Goal: Check status

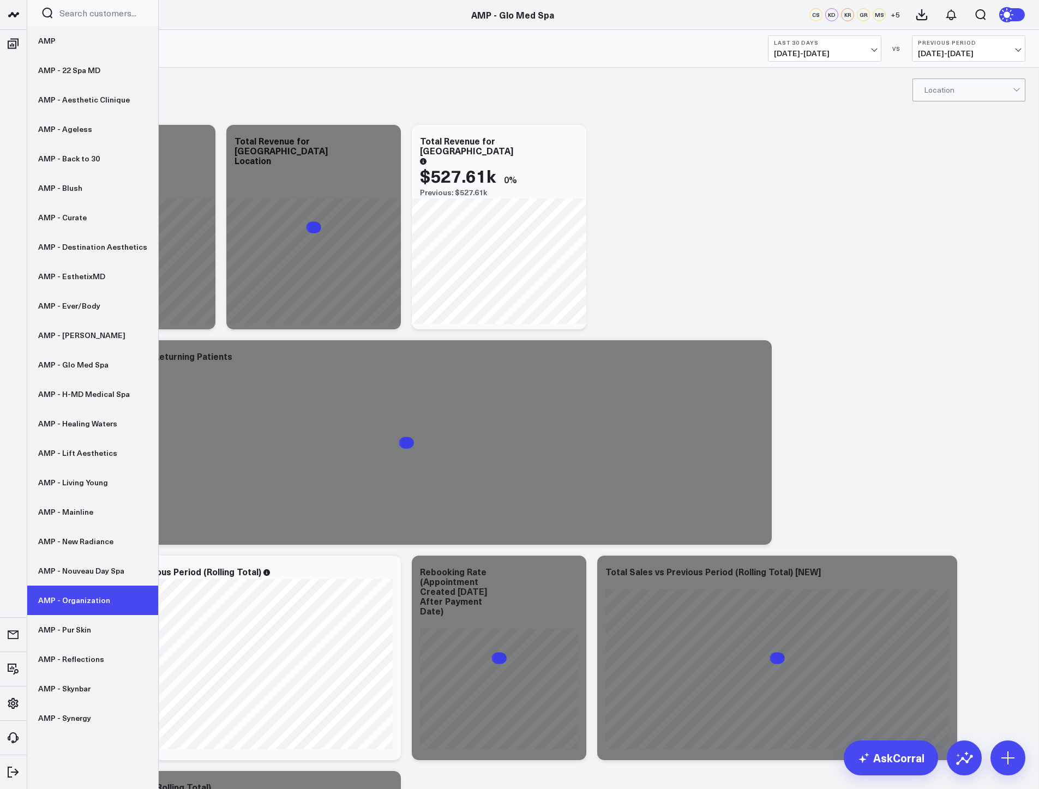
click at [76, 599] on link "AMP - Organization" at bounding box center [92, 600] width 131 height 29
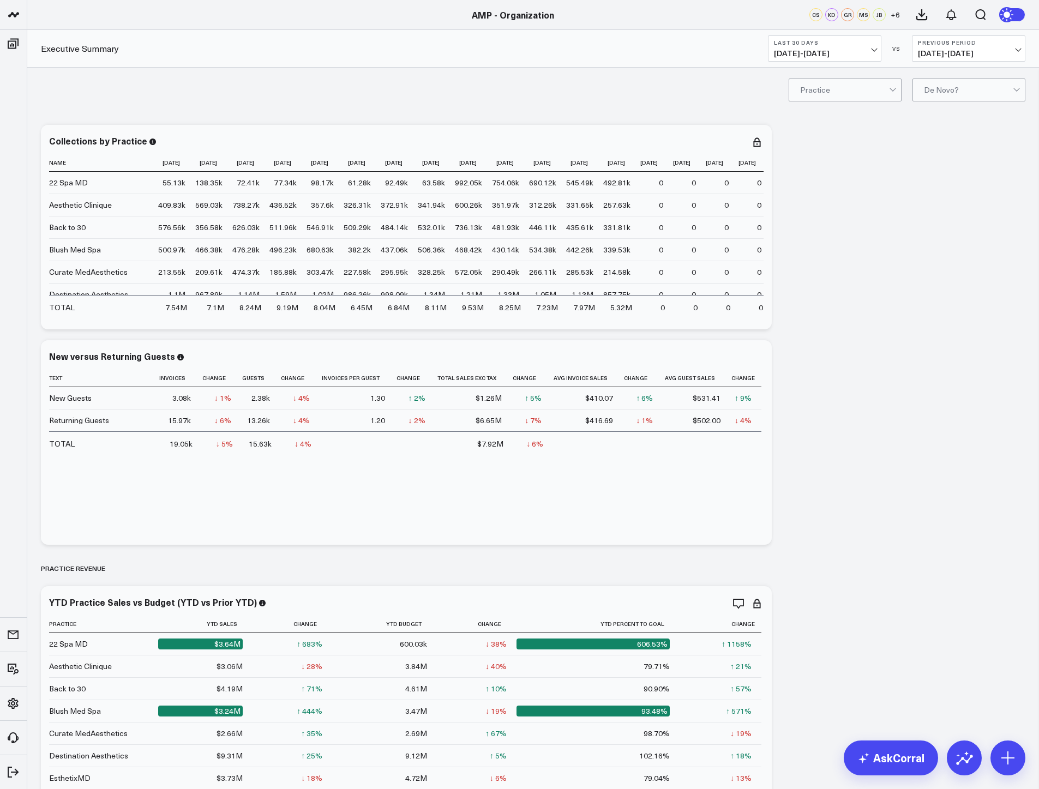
click at [821, 52] on span "[DATE] - [DATE]" at bounding box center [824, 53] width 101 height 9
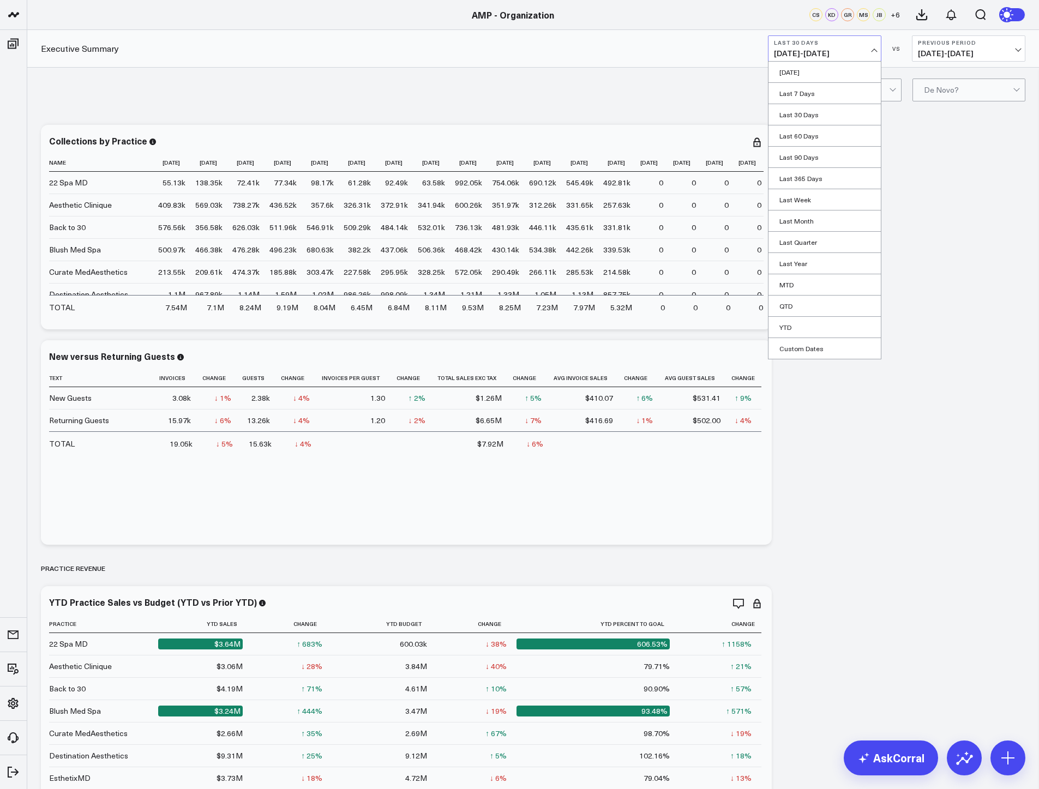
click at [819, 284] on link "MTD" at bounding box center [825, 284] width 112 height 21
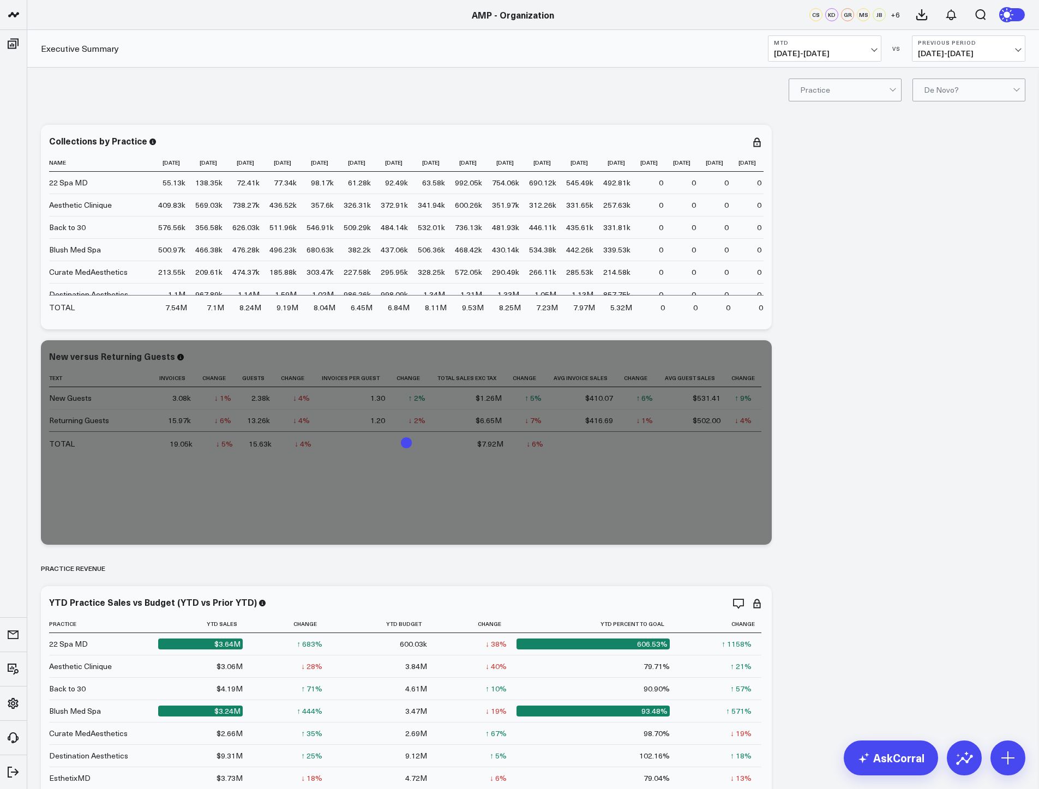
click at [1006, 49] on button "Previous Period [DATE] - [DATE]" at bounding box center [968, 48] width 113 height 26
click at [973, 113] on link "YoY" at bounding box center [969, 114] width 112 height 21
